Goal: Obtain resource: Obtain resource

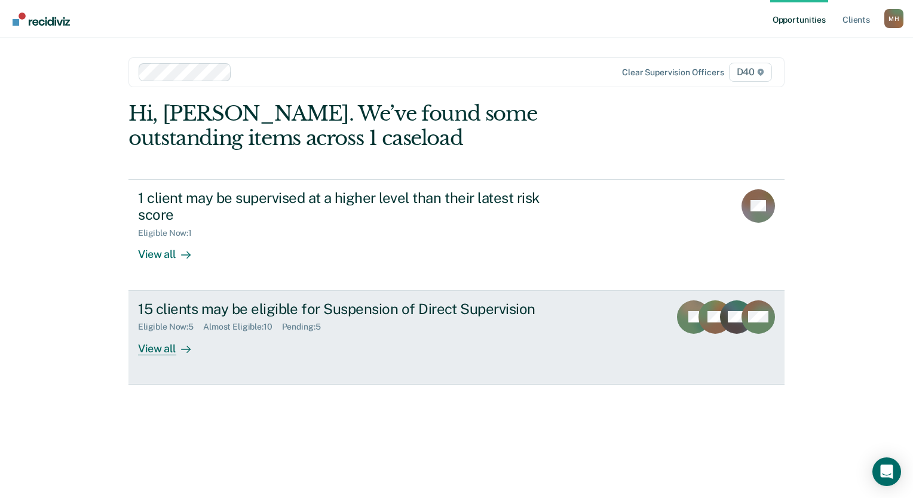
click at [169, 350] on div "View all" at bounding box center [171, 343] width 67 height 23
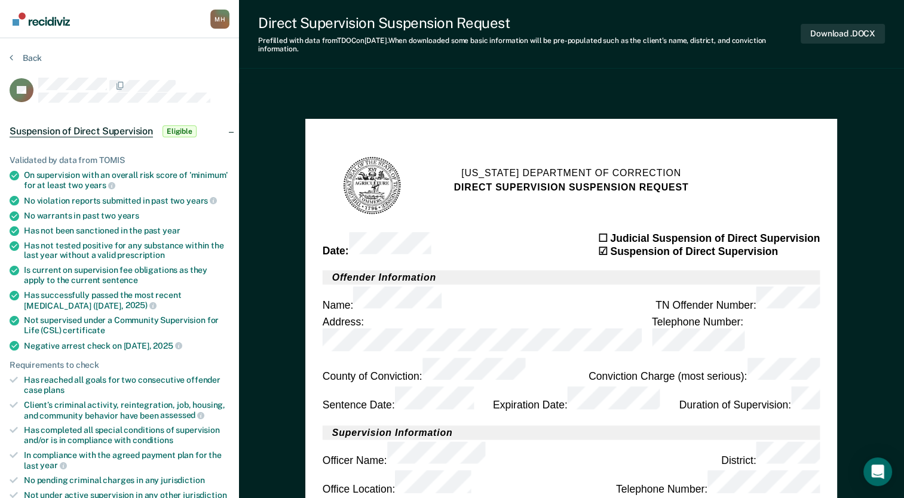
click at [506, 231] on section "Date : ☐ Judicial Suspension of Direct Supervision ☑ Suspension of Direct Super…" at bounding box center [572, 244] width 498 height 27
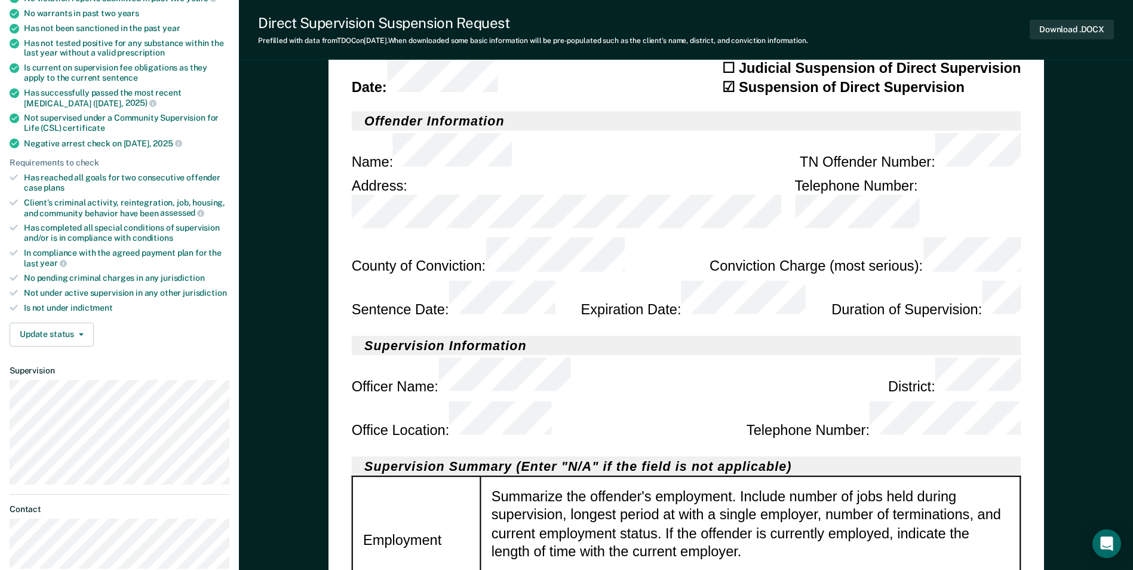
scroll to position [239, 0]
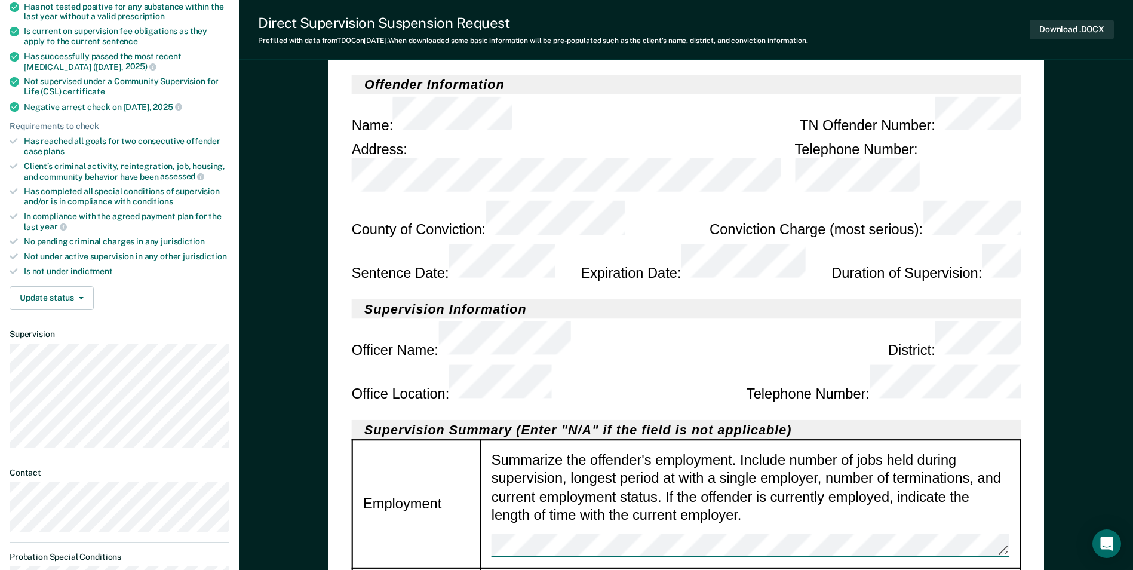
click at [697, 451] on div "Summarize the offender's employment. Include number of jobs held during supervi…" at bounding box center [750, 504] width 518 height 107
click at [683, 451] on div "Summarize the offender's employment. Include number of jobs held during supervi…" at bounding box center [750, 504] width 518 height 107
click at [719, 451] on div "Summarize the offender's employment. Include number of jobs held during supervi…" at bounding box center [750, 504] width 518 height 107
click at [739, 451] on div "Summarize the offender's employment. Include number of jobs held during supervi…" at bounding box center [750, 504] width 518 height 107
click at [912, 34] on button "Download .DOCX" at bounding box center [1072, 30] width 84 height 20
